Goal: Find specific page/section: Find specific page/section

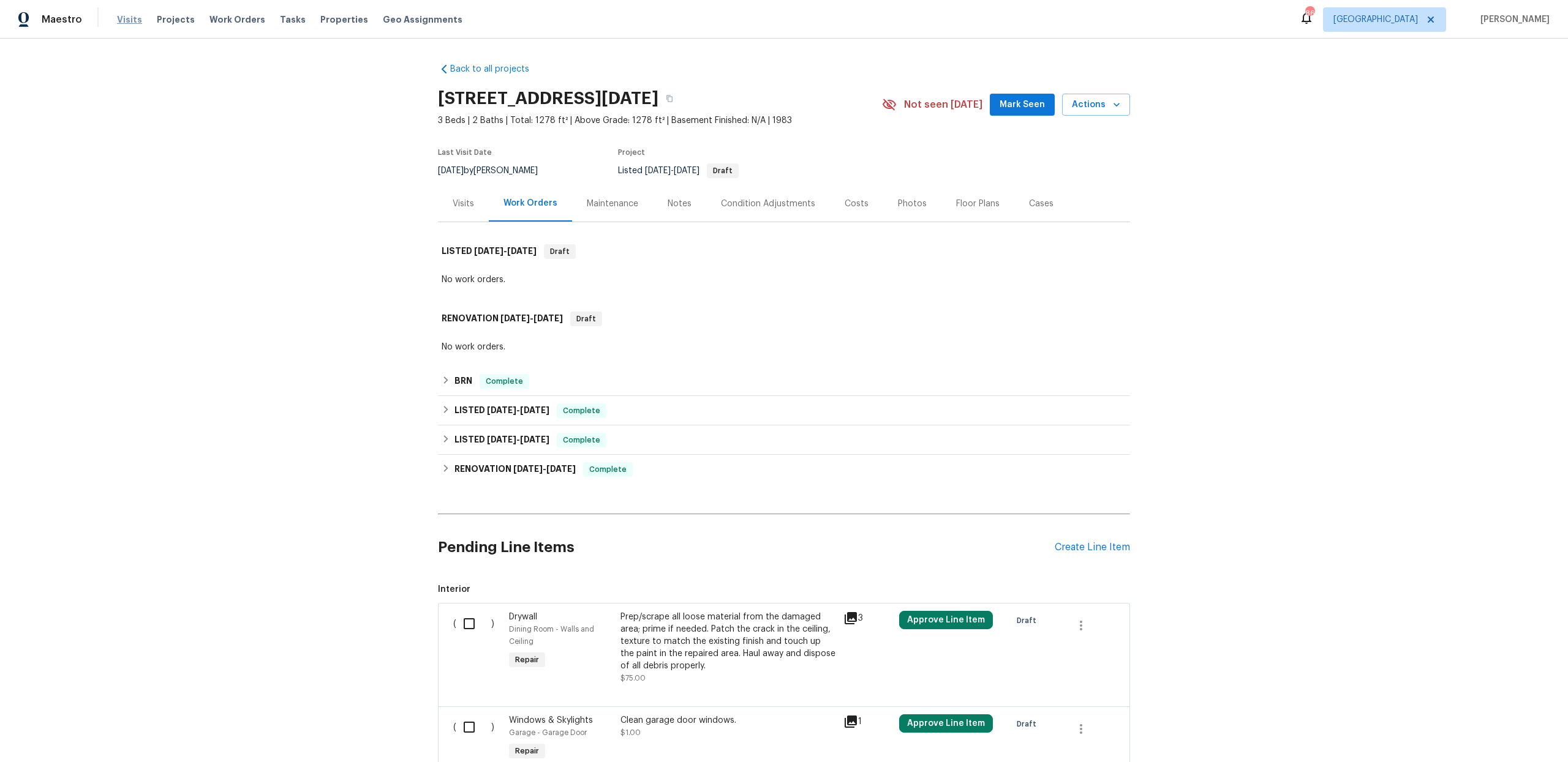
click at [131, 16] on span "Visits" at bounding box center [130, 19] width 25 height 12
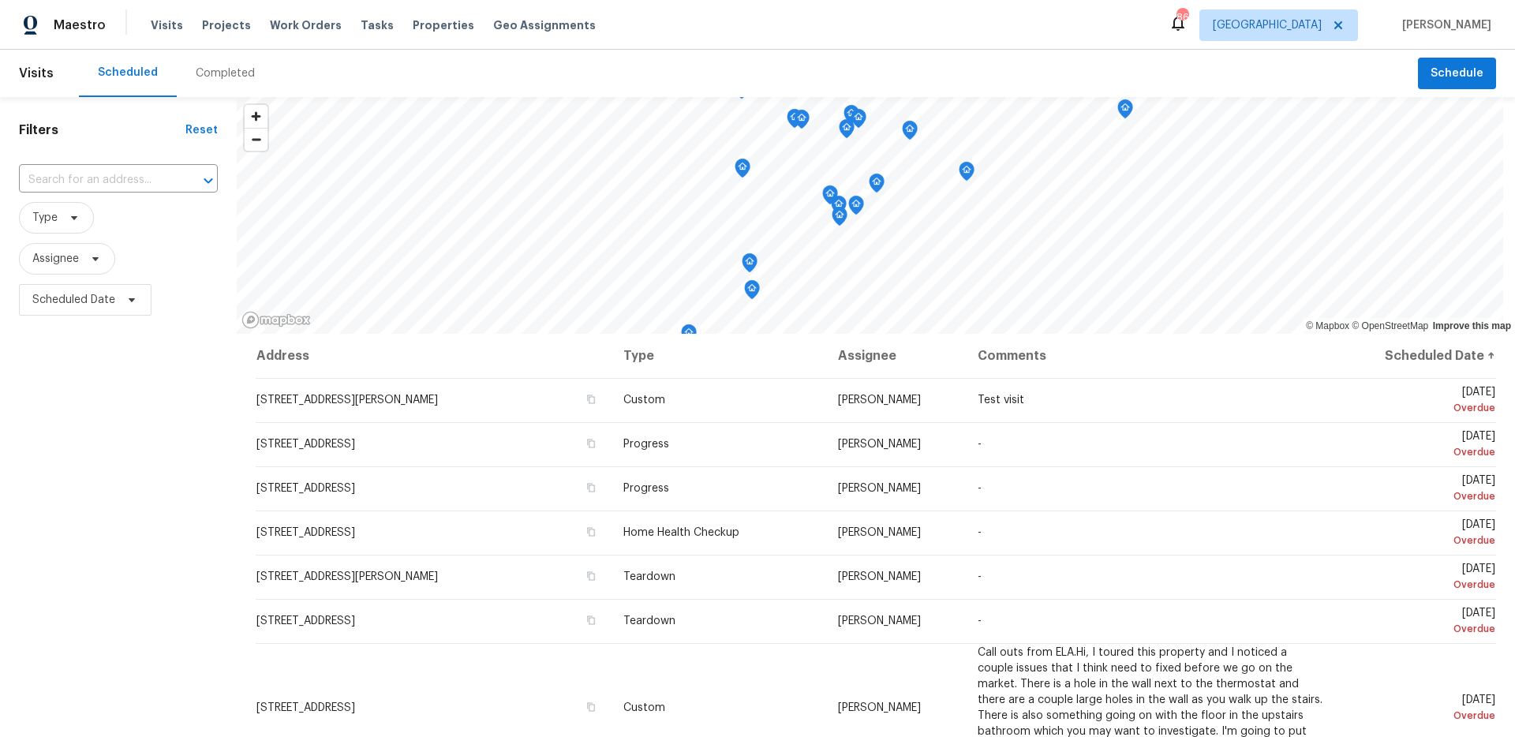
click at [215, 73] on div "Completed" at bounding box center [225, 73] width 59 height 16
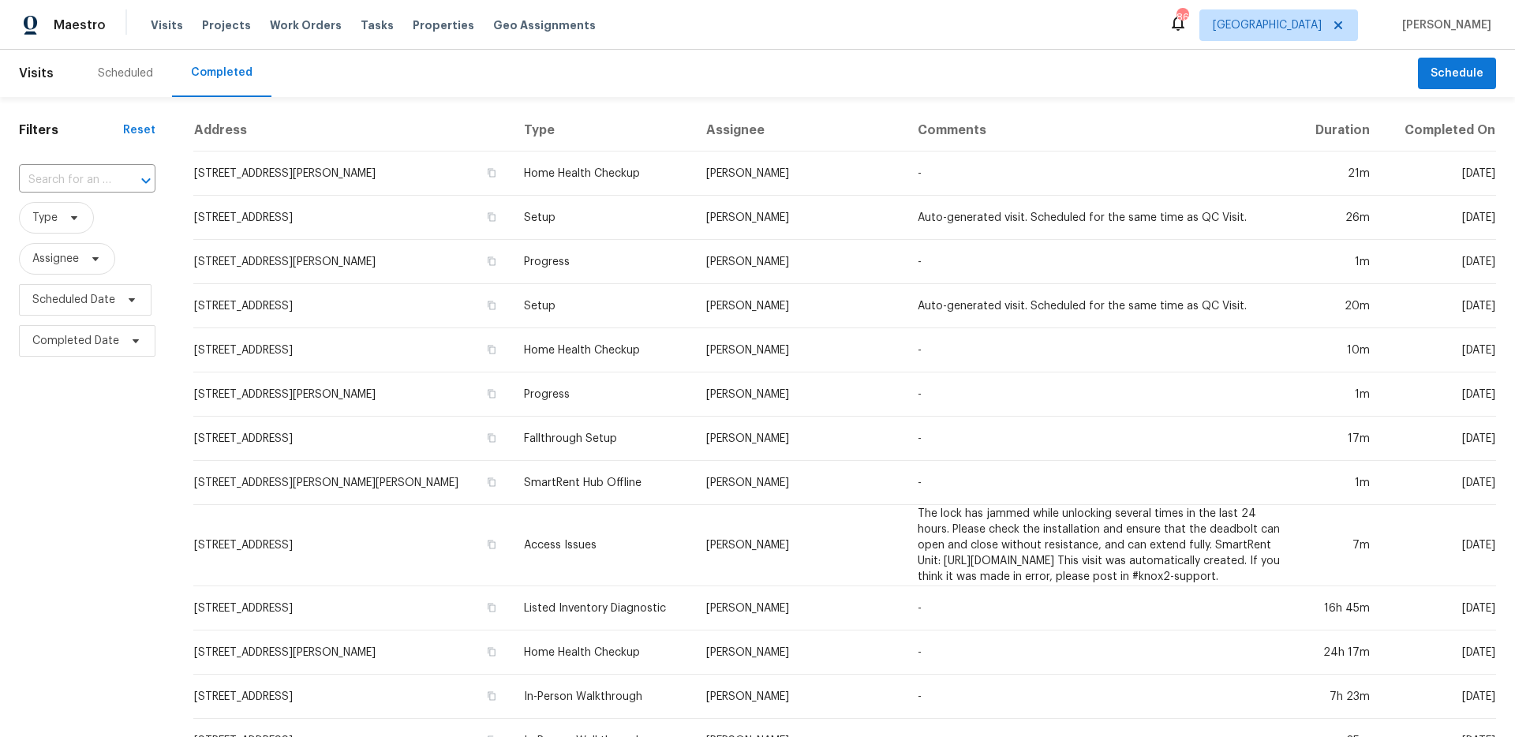
click at [121, 176] on div at bounding box center [134, 181] width 41 height 22
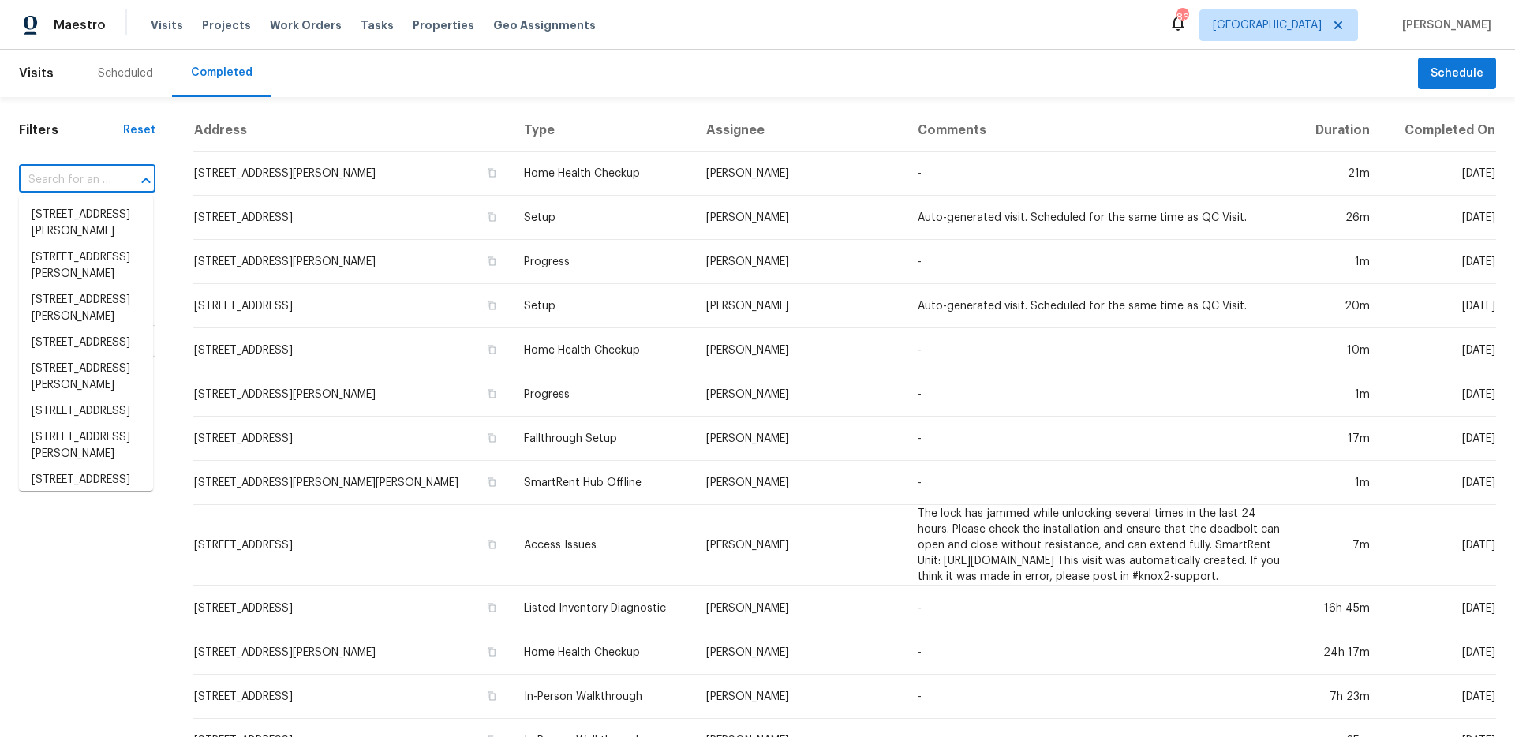
paste input "[STREET_ADDRESS][PERSON_NAME]"
type input "[STREET_ADDRESS][PERSON_NAME]"
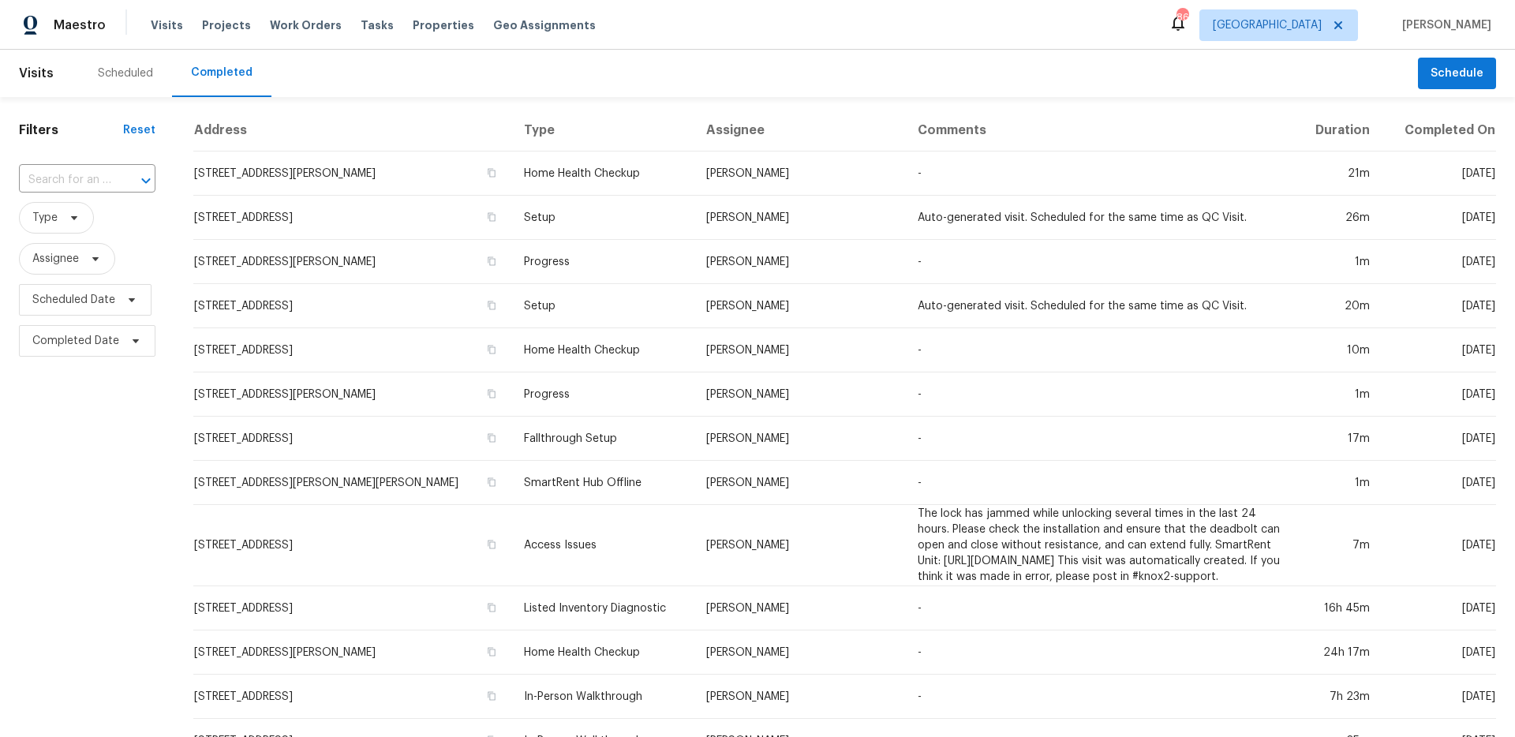
click at [133, 73] on div "Scheduled" at bounding box center [125, 73] width 55 height 16
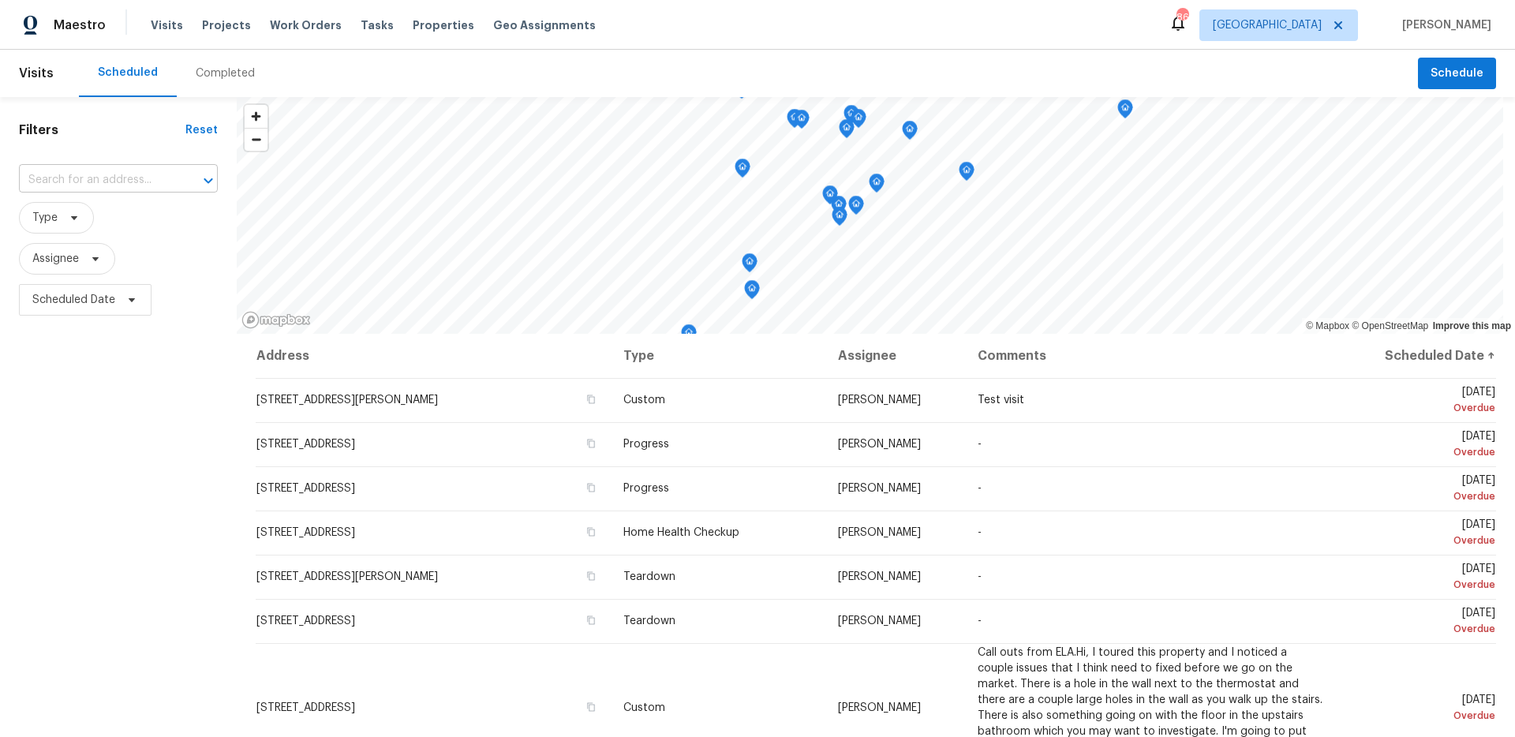
click at [109, 178] on input "text" at bounding box center [96, 180] width 155 height 24
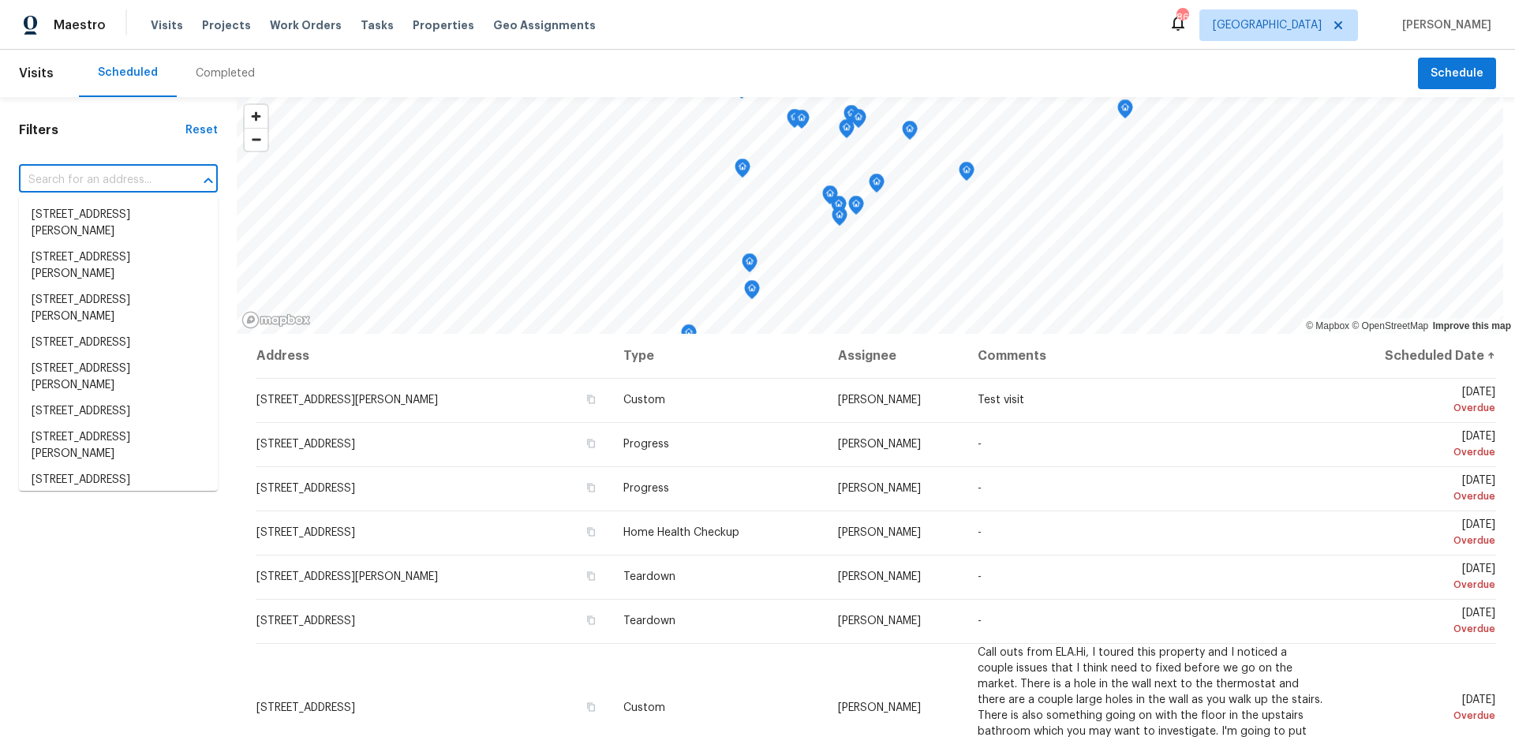
paste input "[STREET_ADDRESS][PERSON_NAME]"
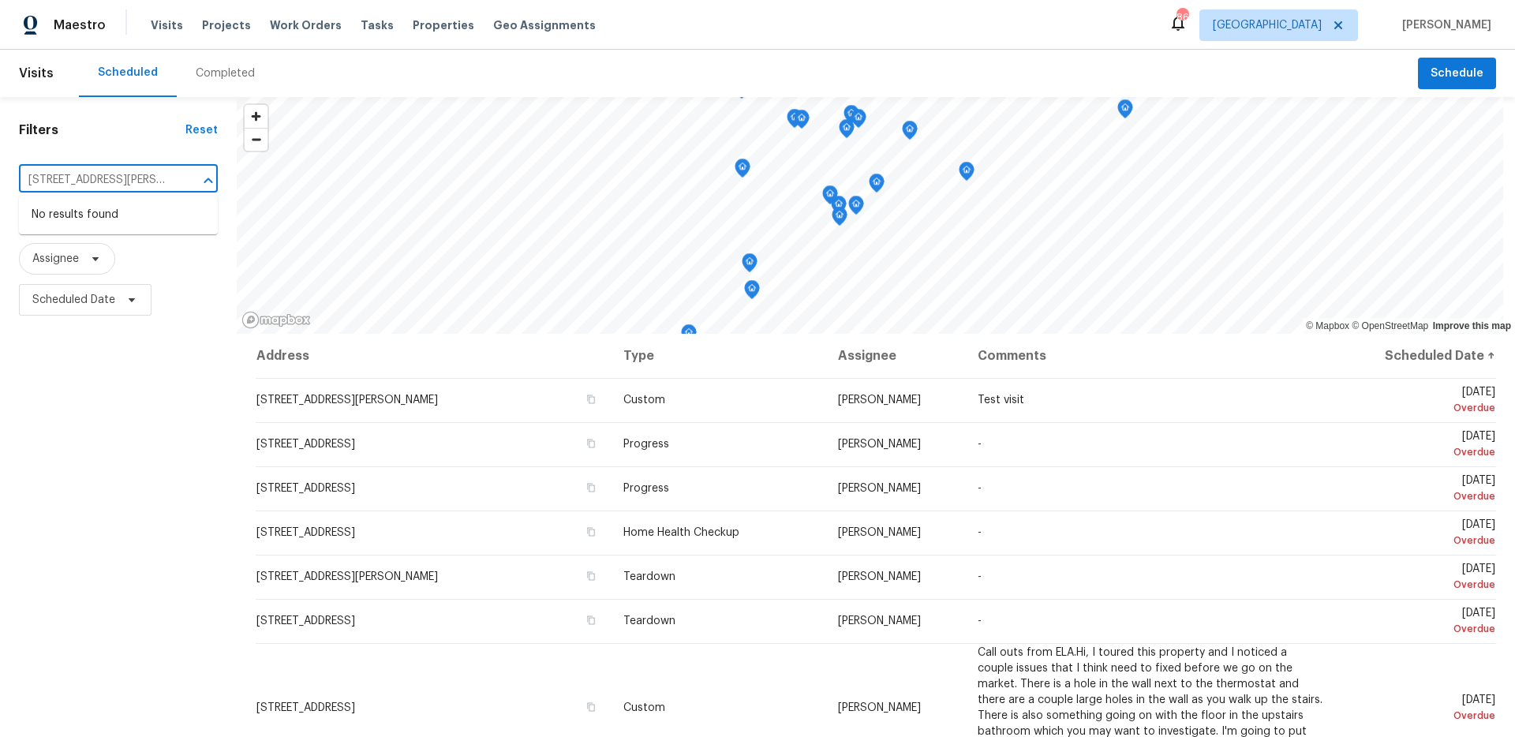
type input "[STREET_ADDRESS][PERSON_NAME]"
click at [147, 140] on div "Filters Reset ​ Type Assignee Scheduled Date" at bounding box center [118, 510] width 237 height 826
click at [1322, 25] on span "[GEOGRAPHIC_DATA]" at bounding box center [1267, 25] width 109 height 16
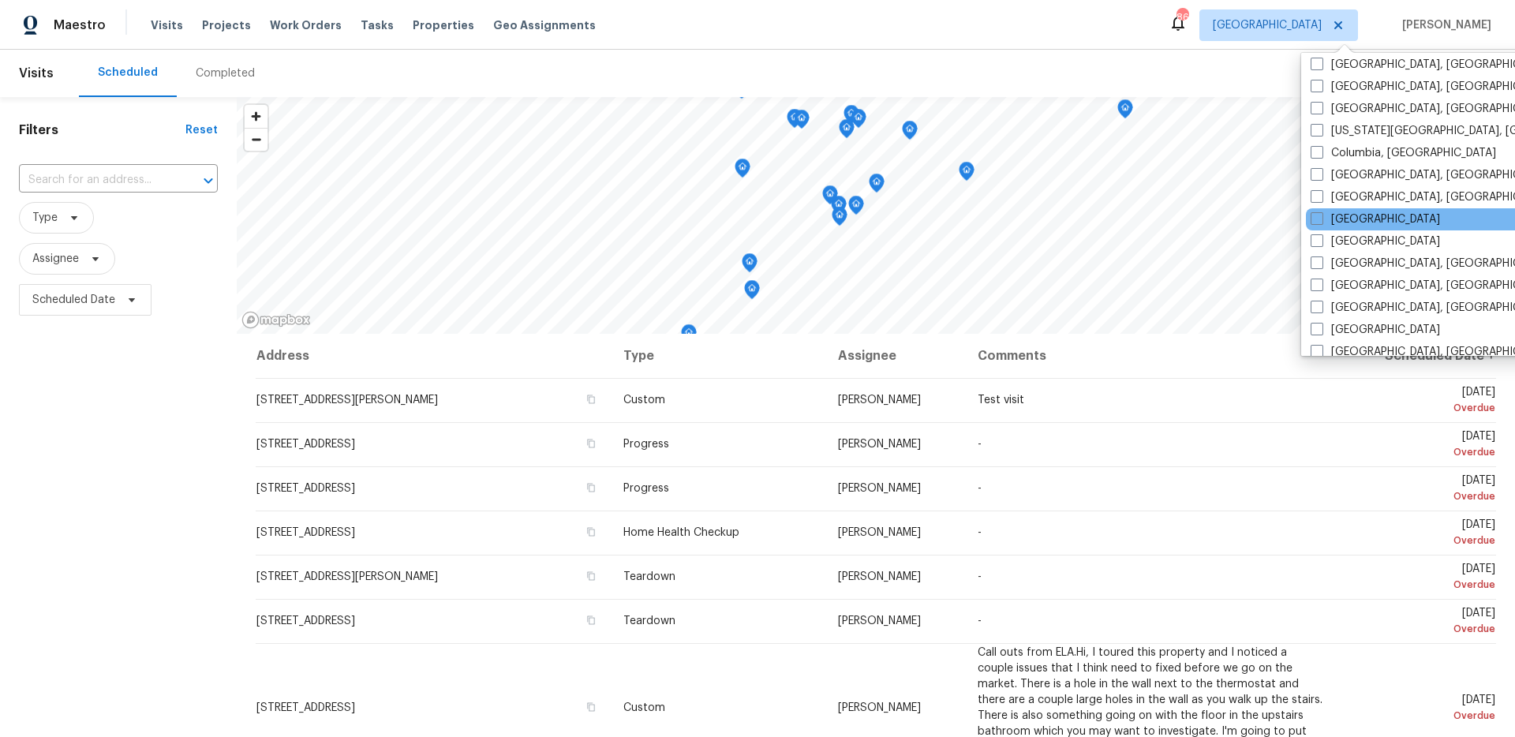
scroll to position [273, 0]
click at [1360, 214] on label "[GEOGRAPHIC_DATA]" at bounding box center [1375, 217] width 129 height 16
click at [1321, 214] on input "[GEOGRAPHIC_DATA]" at bounding box center [1316, 214] width 10 height 10
checkbox input "true"
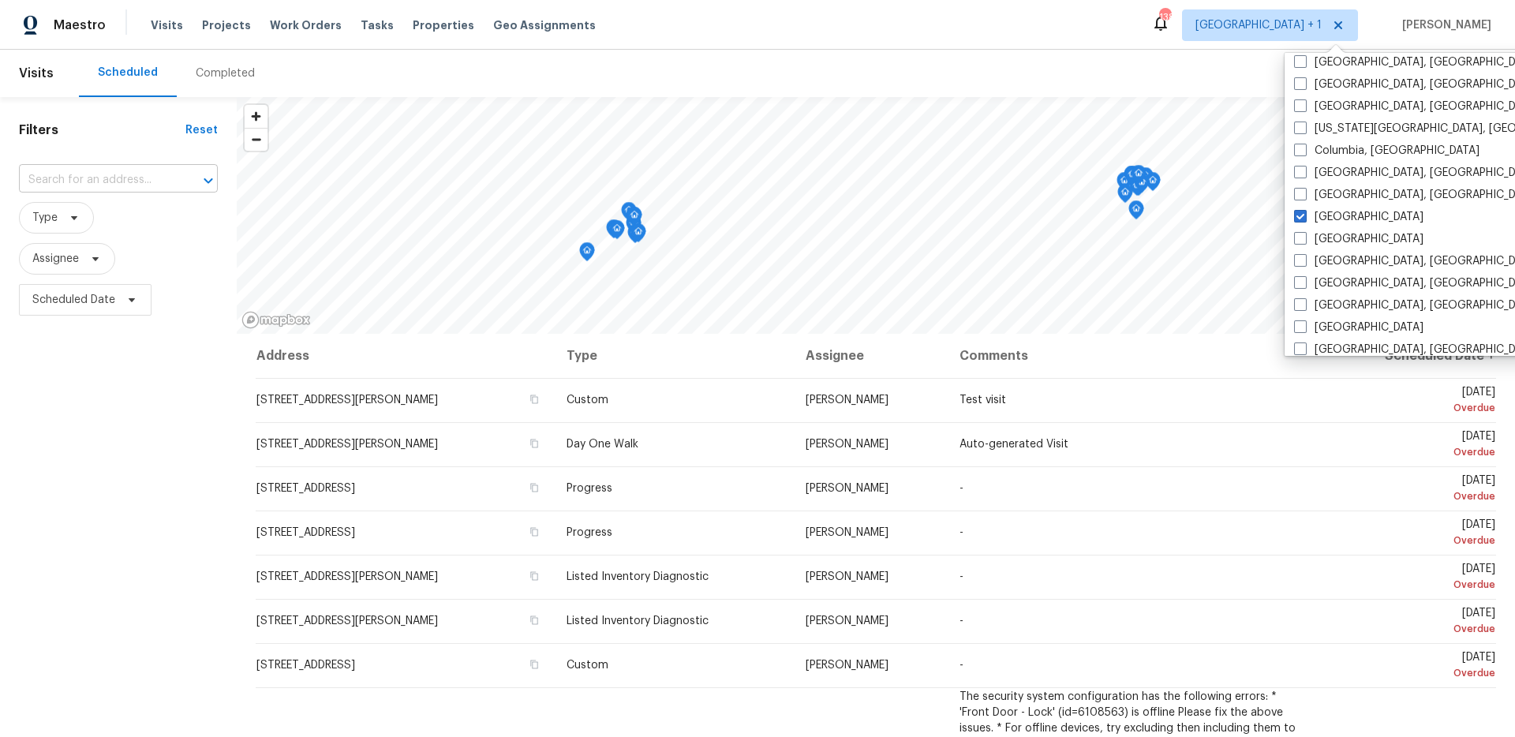
click at [120, 185] on input "text" at bounding box center [96, 180] width 155 height 24
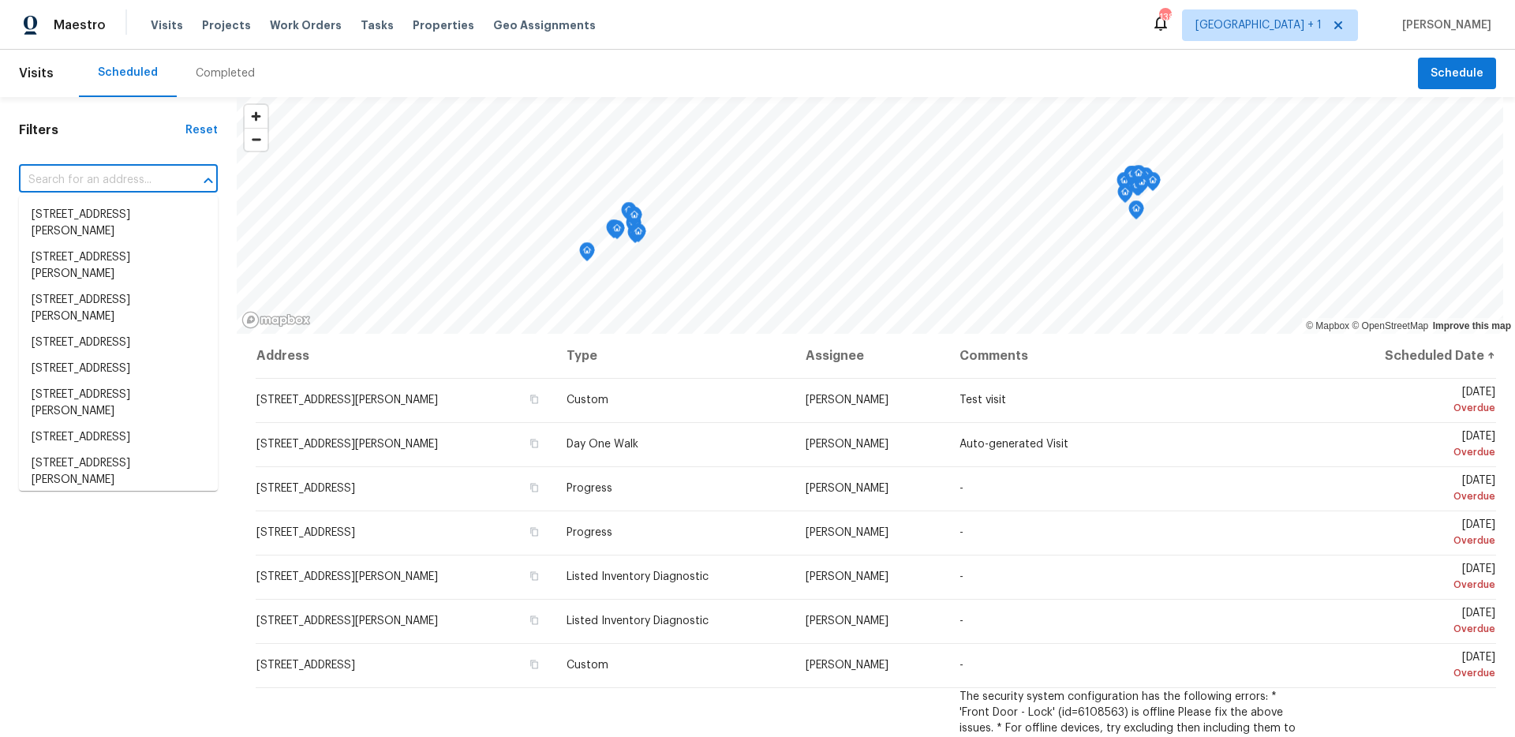
paste input "[STREET_ADDRESS][PERSON_NAME]"
type input "[STREET_ADDRESS][PERSON_NAME]"
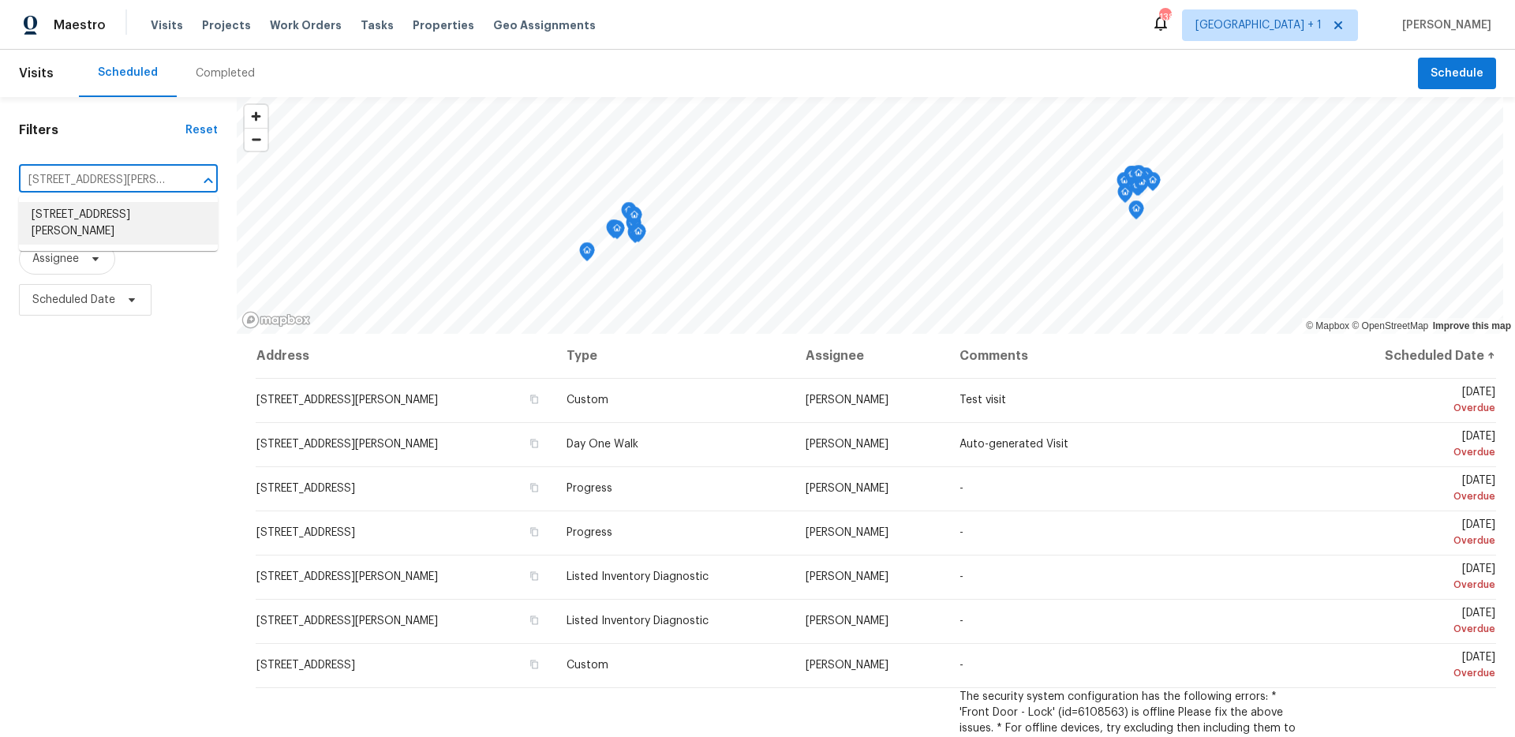
click at [116, 215] on li "[STREET_ADDRESS][PERSON_NAME]" at bounding box center [118, 223] width 199 height 43
